Goal: Register for event/course

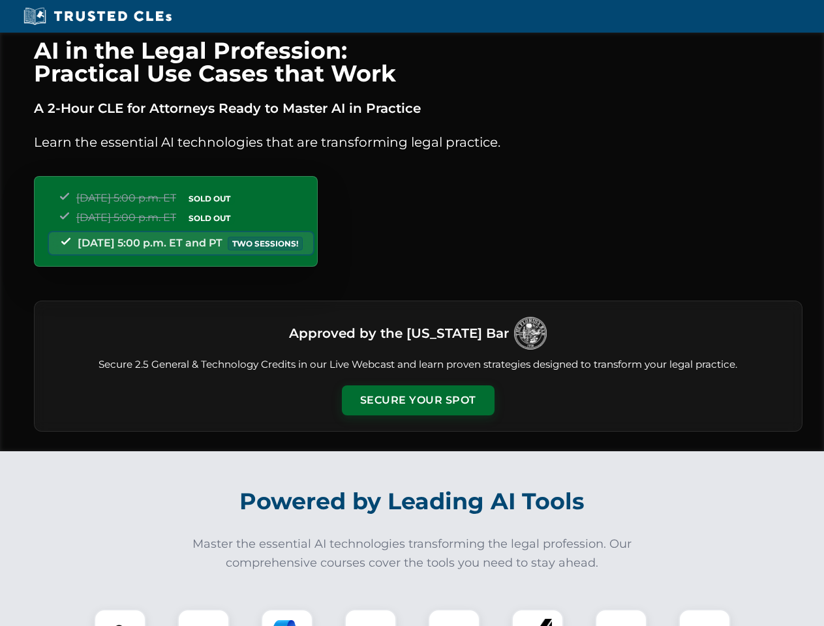
click at [418, 401] on button "Secure Your Spot" at bounding box center [418, 401] width 153 height 30
click at [120, 618] on img at bounding box center [120, 636] width 38 height 38
